Goal: Navigation & Orientation: Find specific page/section

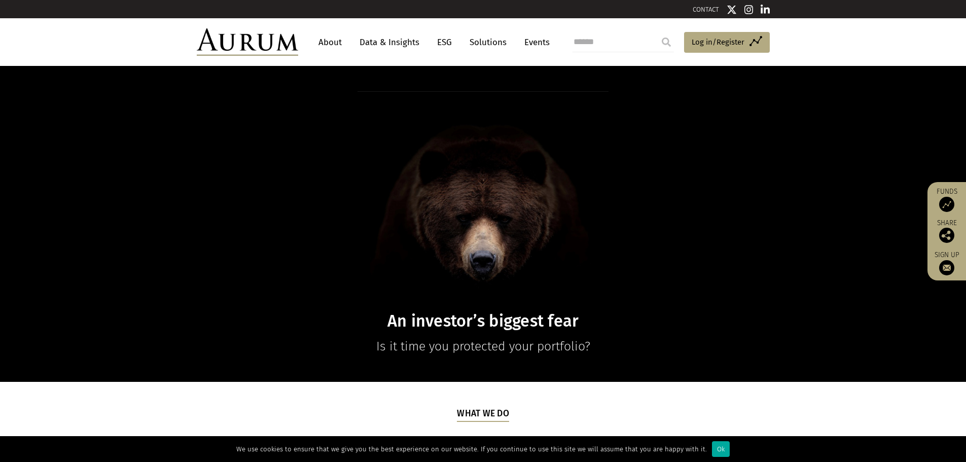
click at [331, 41] on link "About" at bounding box center [329, 42] width 33 height 19
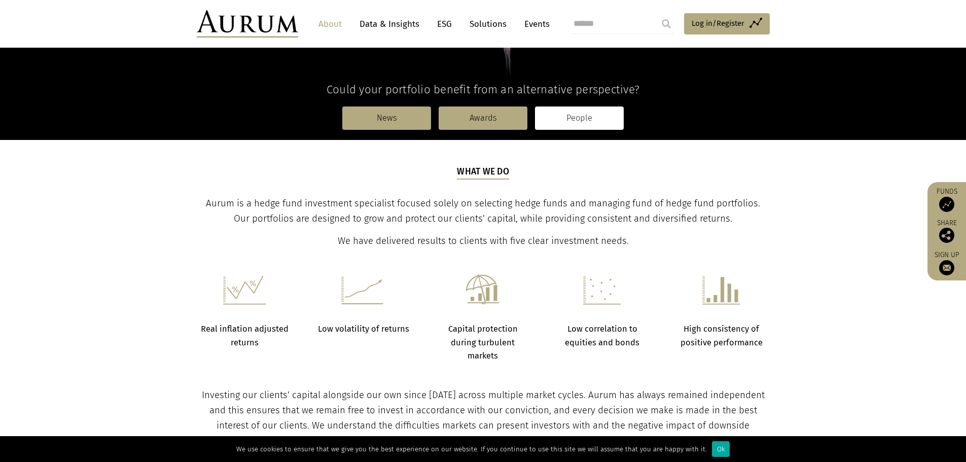
scroll to position [253, 0]
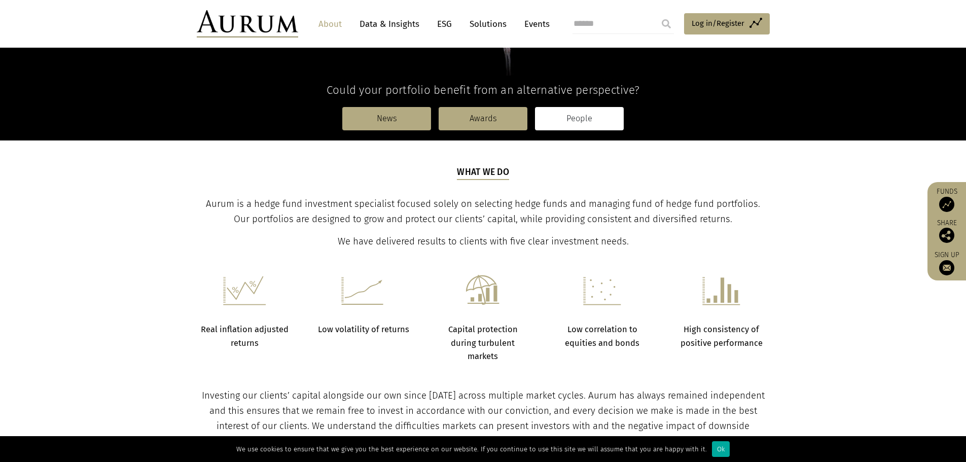
click at [574, 123] on link "People" at bounding box center [579, 118] width 89 height 23
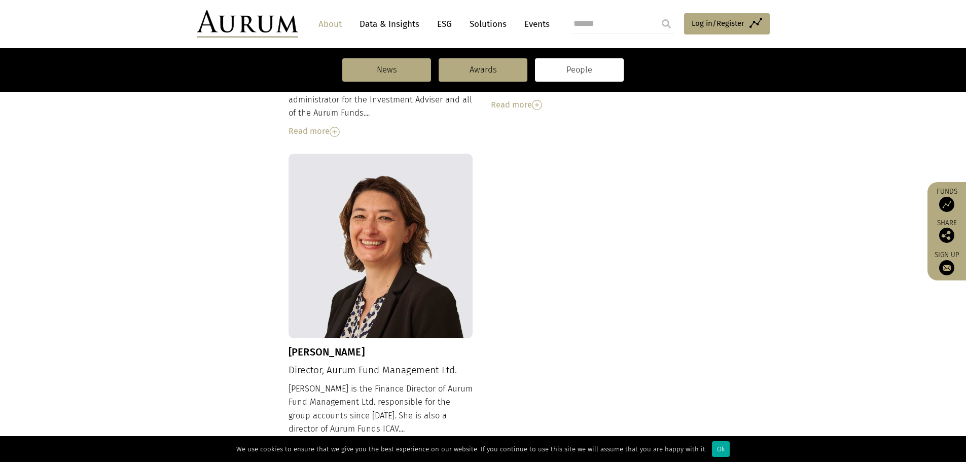
scroll to position [963, 0]
